Goal: Task Accomplishment & Management: Use online tool/utility

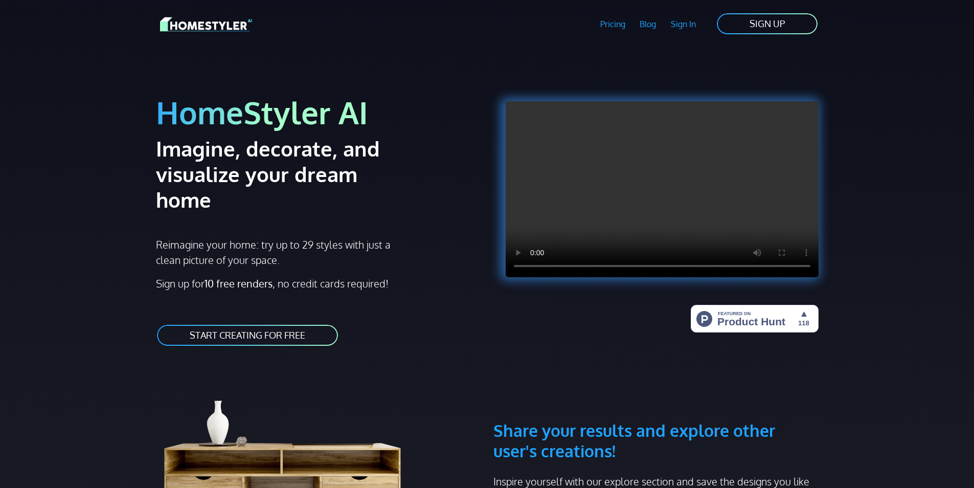
click at [260, 324] on link "START CREATING FOR FREE" at bounding box center [247, 335] width 183 height 23
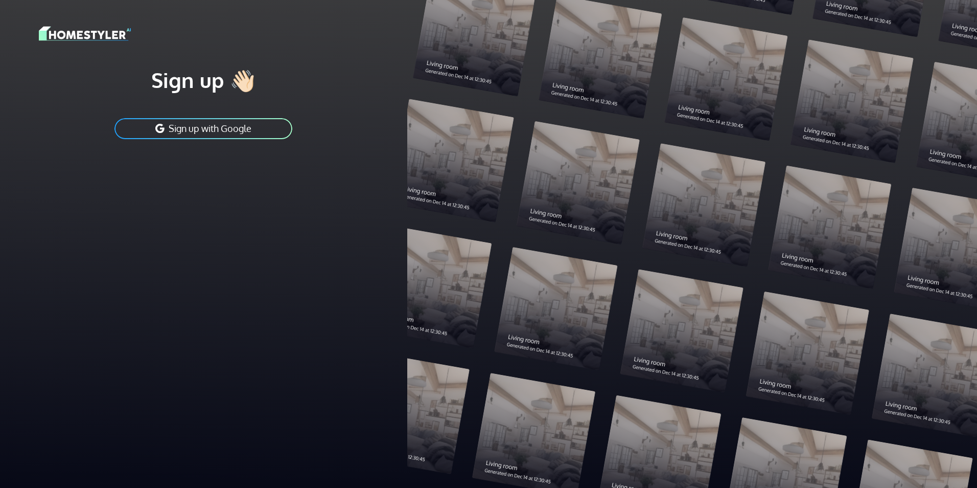
click at [519, 169] on div at bounding box center [692, 244] width 570 height 488
click at [190, 129] on button "Sign up with Google" at bounding box center [203, 128] width 180 height 23
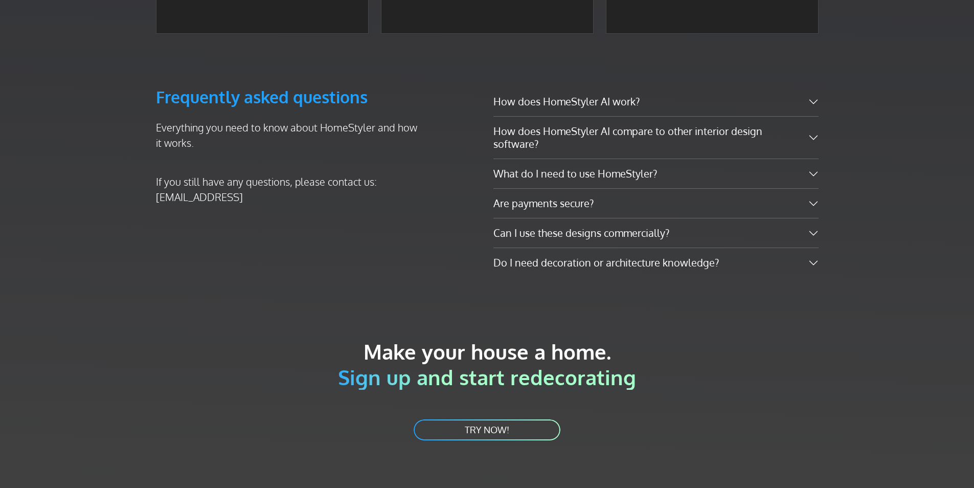
scroll to position [1794, 0]
click at [510, 417] on link "TRY NOW!" at bounding box center [487, 428] width 149 height 23
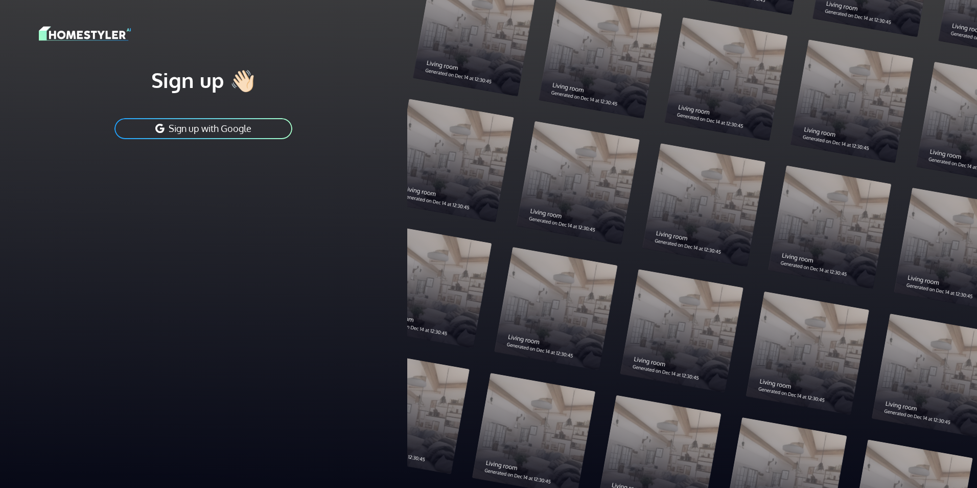
click at [243, 133] on button "Sign up with Google" at bounding box center [203, 128] width 180 height 23
